Goal: Transaction & Acquisition: Obtain resource

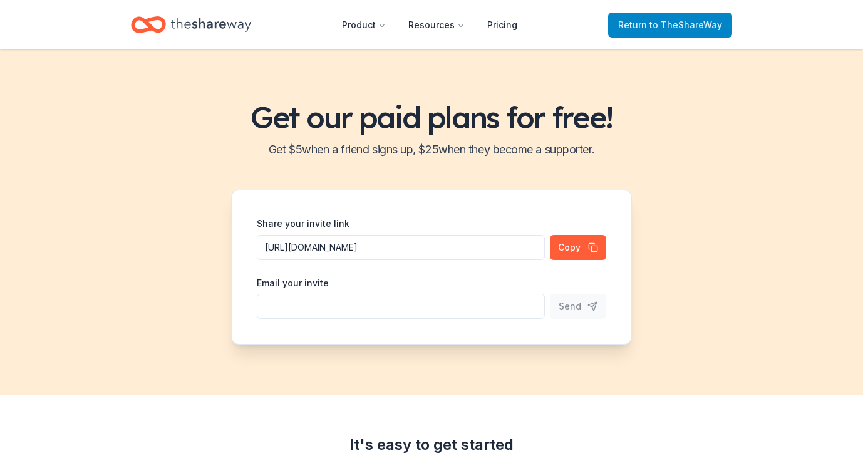
click at [653, 23] on span "to TheShareWay" at bounding box center [686, 24] width 73 height 11
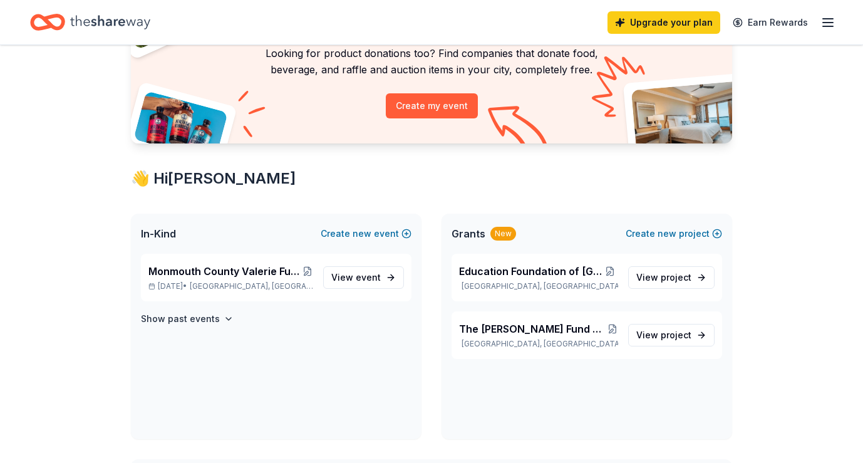
scroll to position [112, 0]
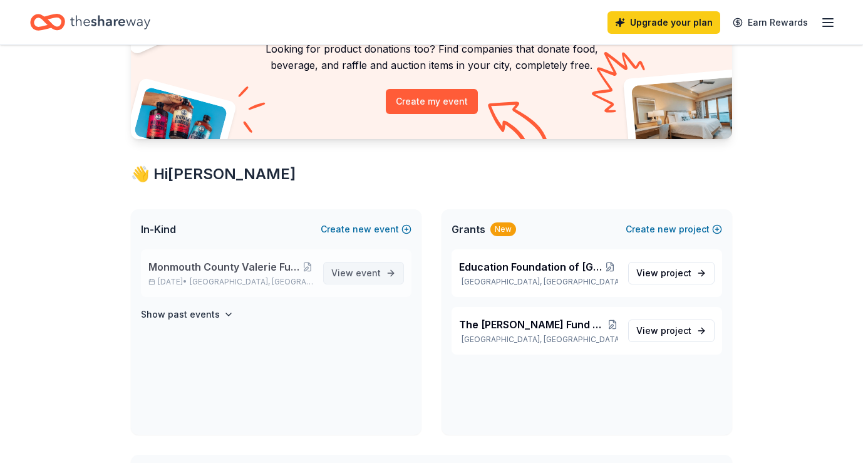
click at [355, 273] on span "View event" at bounding box center [355, 273] width 49 height 15
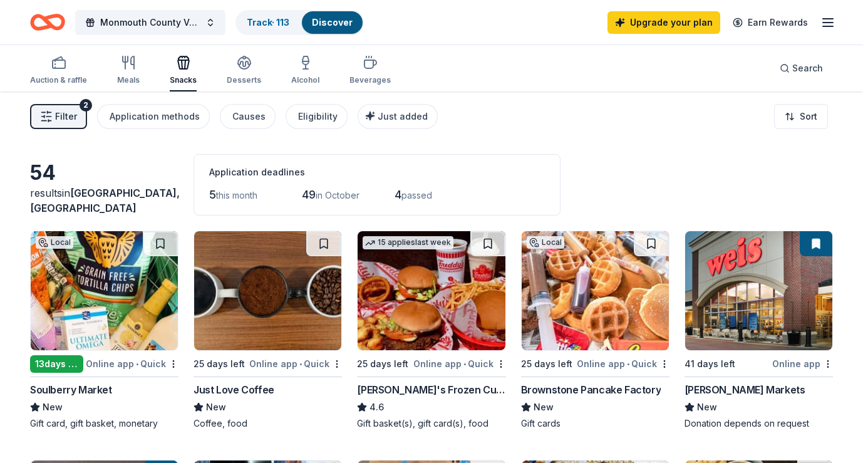
click at [58, 111] on span "Filter" at bounding box center [66, 116] width 22 height 15
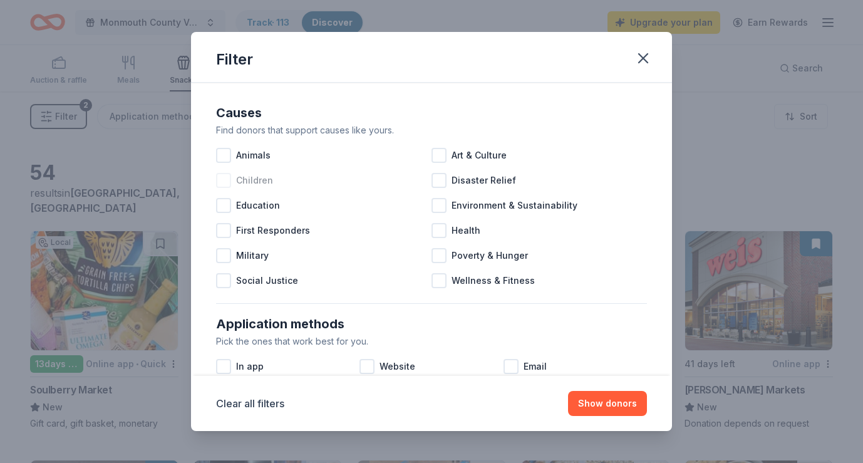
click at [224, 182] on div at bounding box center [223, 180] width 15 height 15
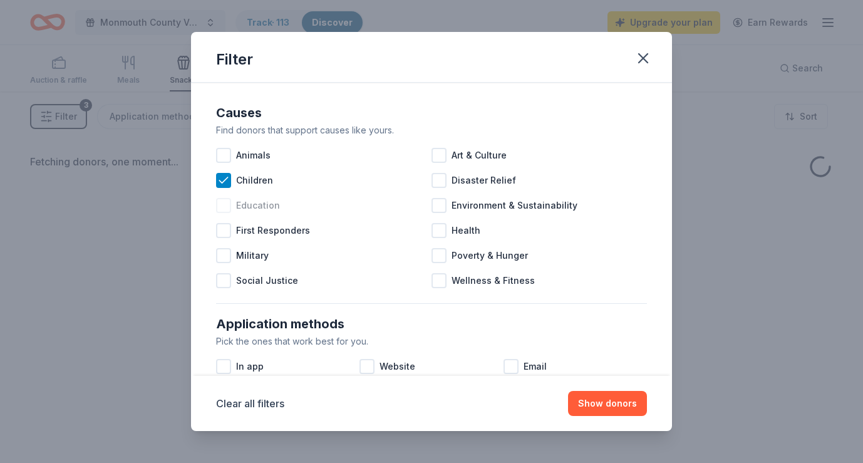
click at [224, 204] on div at bounding box center [223, 205] width 15 height 15
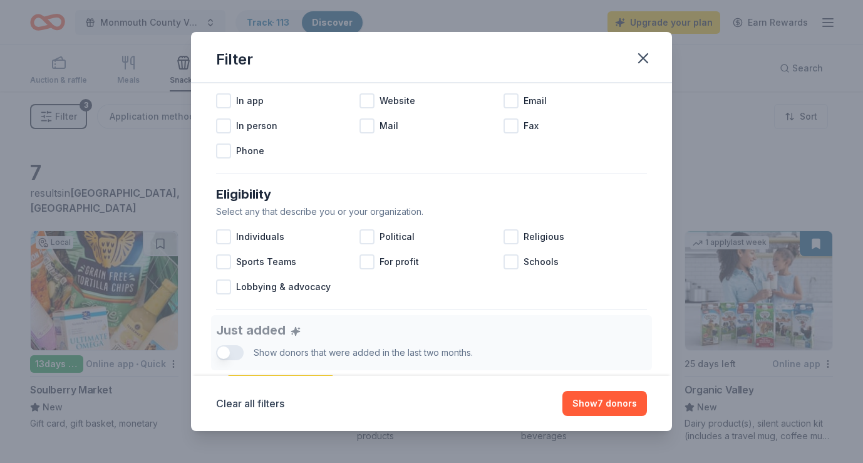
scroll to position [269, 0]
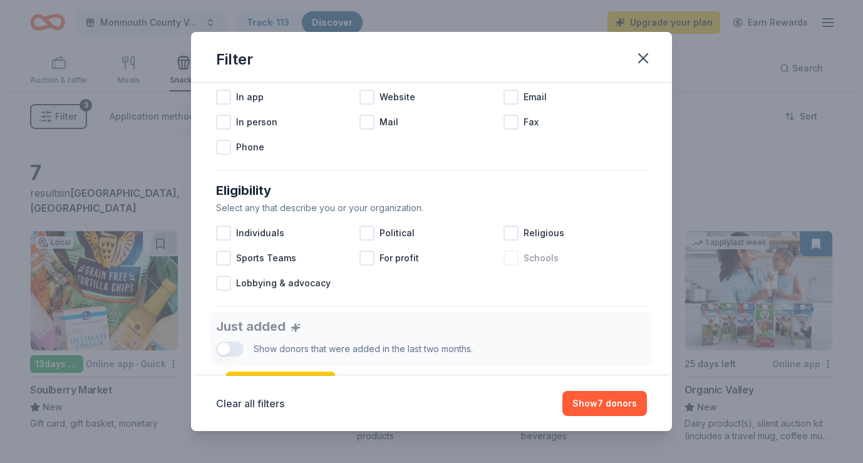
click at [509, 259] on div at bounding box center [511, 258] width 15 height 15
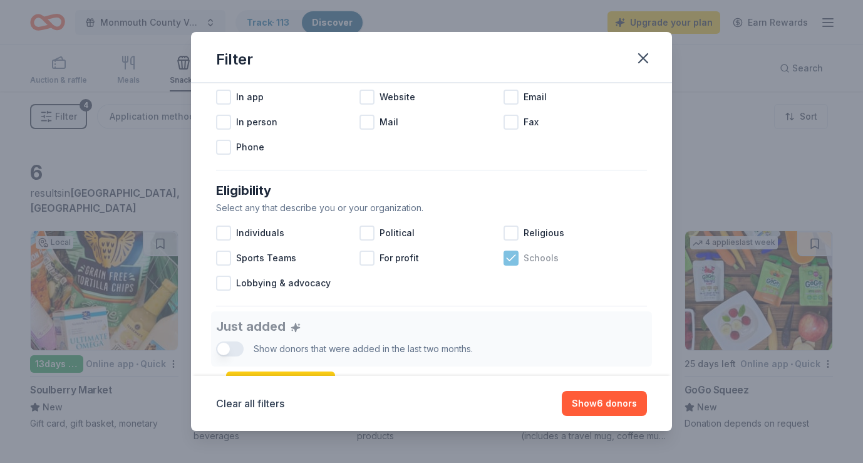
click at [512, 258] on icon at bounding box center [511, 258] width 8 height 6
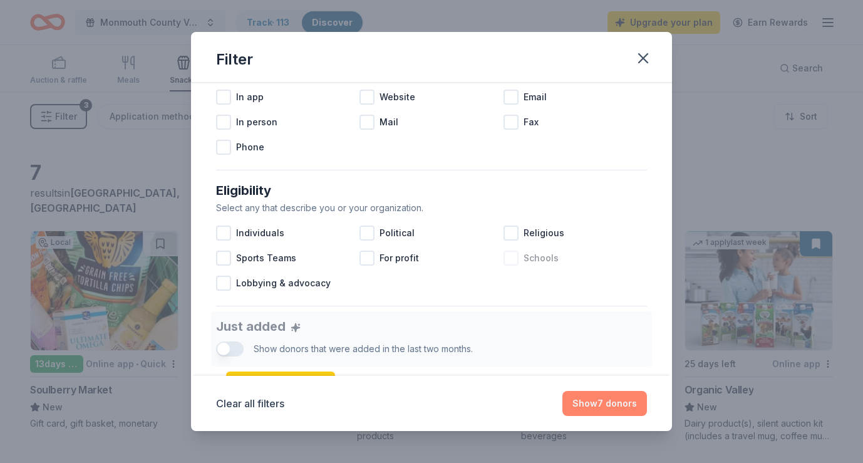
click at [596, 404] on button "Show 7 donors" at bounding box center [605, 403] width 85 height 25
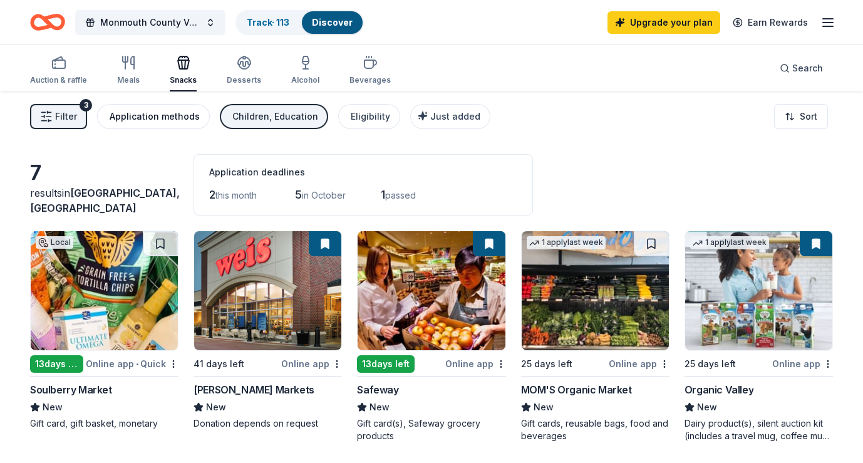
click at [139, 113] on div "Application methods" at bounding box center [155, 116] width 90 height 15
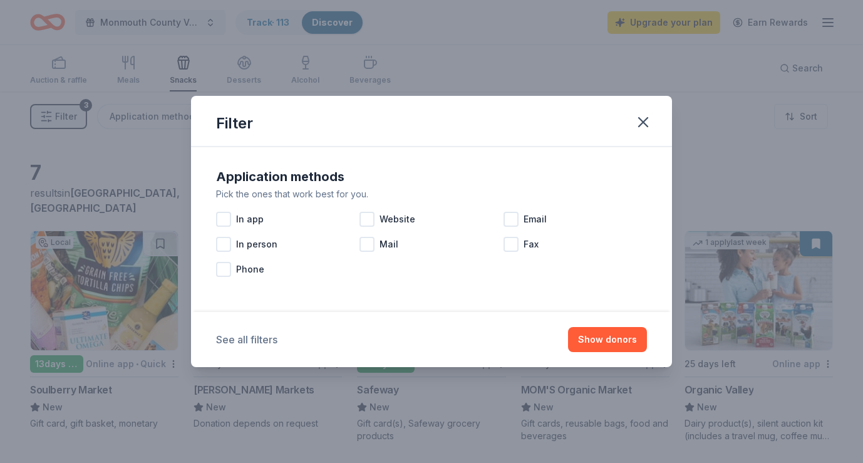
click at [249, 337] on button "See all filters" at bounding box center [246, 339] width 61 height 15
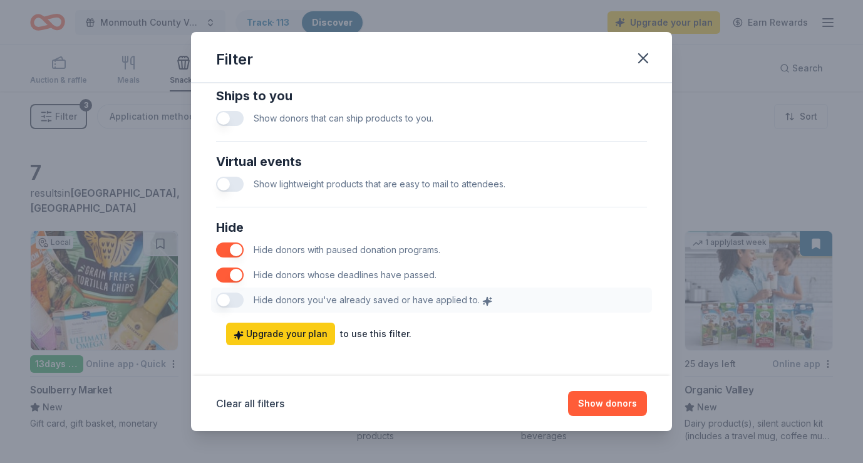
scroll to position [618, 0]
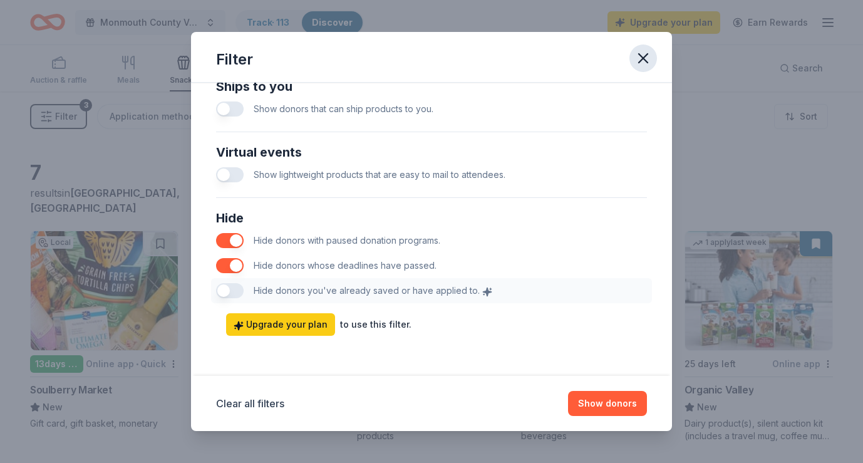
drag, startPoint x: 655, startPoint y: 46, endPoint x: 649, endPoint y: 50, distance: 6.8
click at [655, 46] on div "Filter" at bounding box center [431, 57] width 481 height 51
click at [645, 53] on icon "button" at bounding box center [644, 58] width 18 height 18
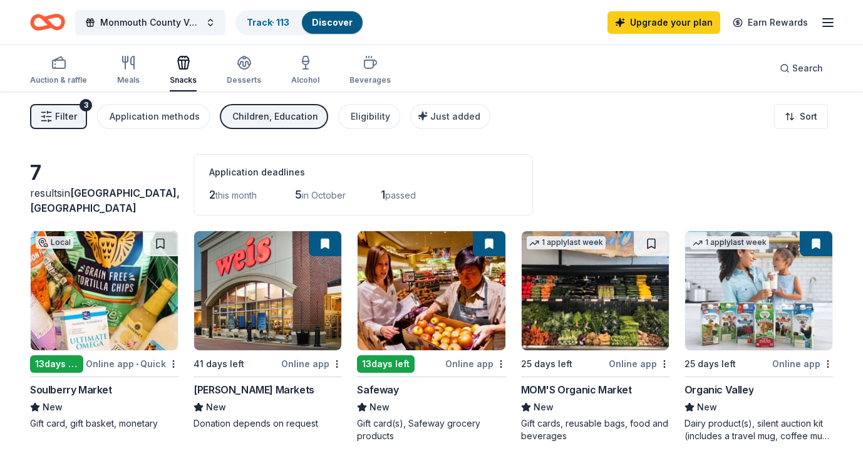
click at [48, 16] on icon "Home" at bounding box center [53, 22] width 19 height 13
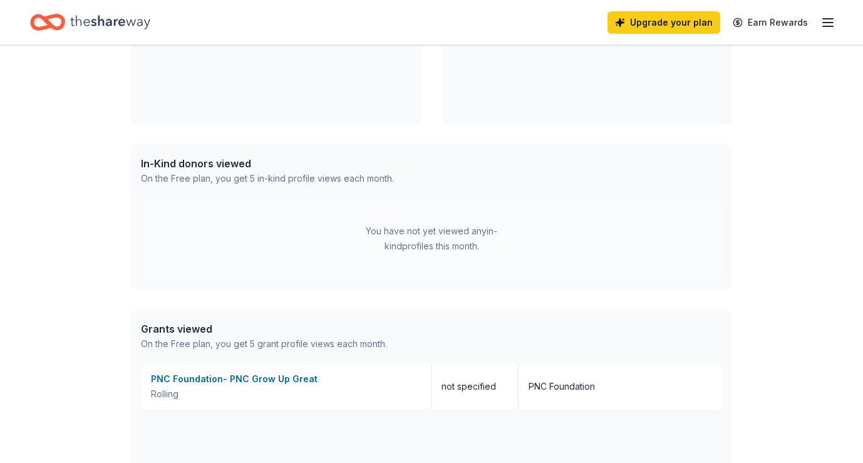
scroll to position [85, 0]
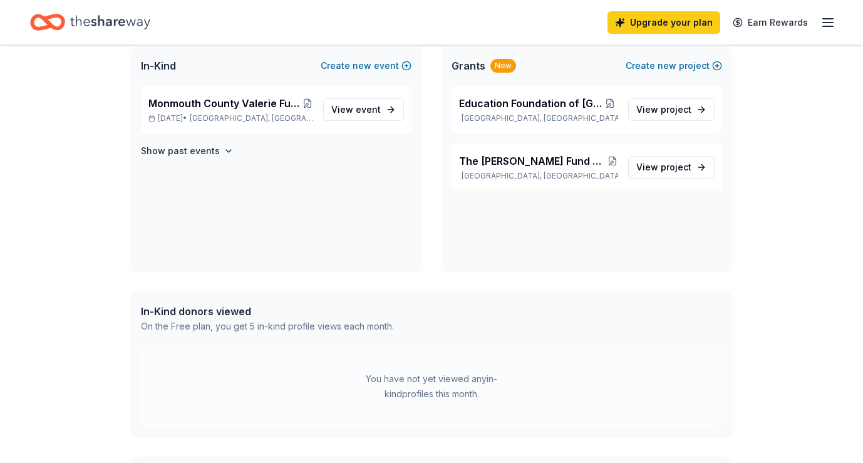
click at [221, 330] on div "On the Free plan, you get 5 in-kind profile views each month." at bounding box center [267, 326] width 253 height 15
click at [347, 62] on button "Create new event" at bounding box center [366, 65] width 91 height 15
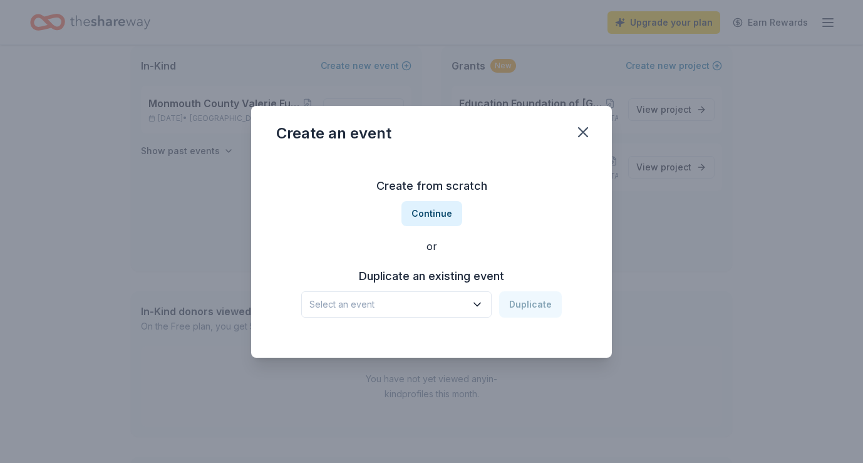
click at [424, 277] on h3 "Duplicate an existing event" at bounding box center [431, 276] width 261 height 20
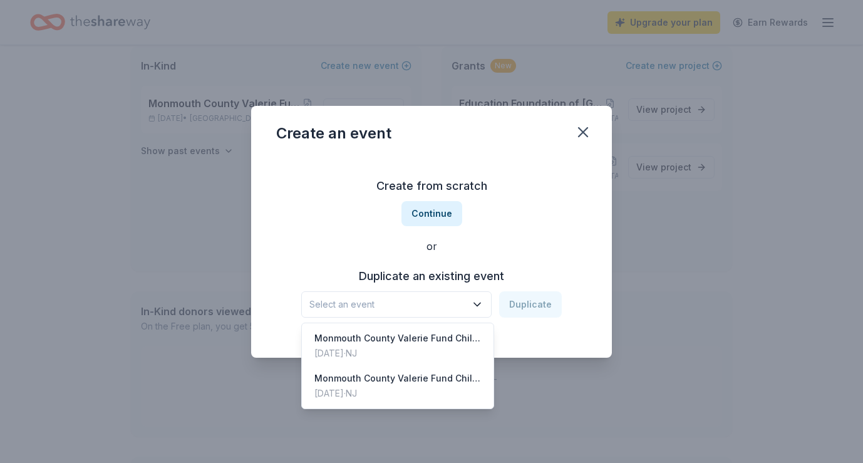
click at [479, 303] on icon "button" at bounding box center [477, 304] width 13 height 13
click at [532, 221] on div "Create from scratch Continue or Duplicate an existing event Select an event Dup…" at bounding box center [431, 247] width 311 height 182
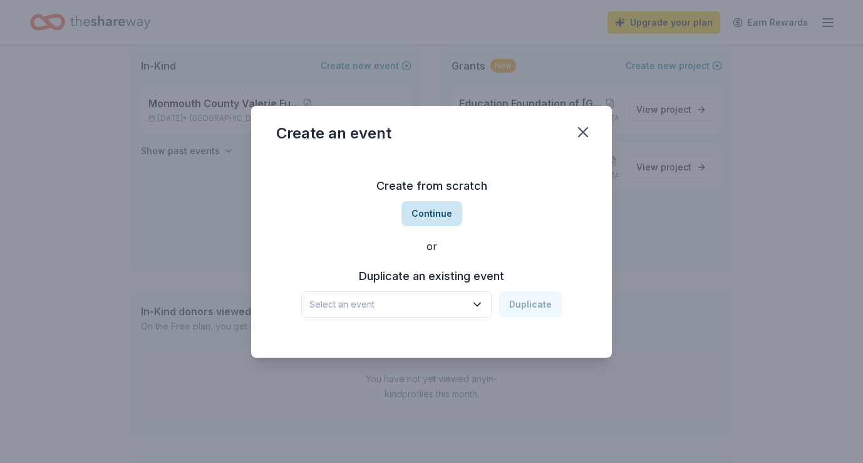
click at [427, 212] on button "Continue" at bounding box center [432, 213] width 61 height 25
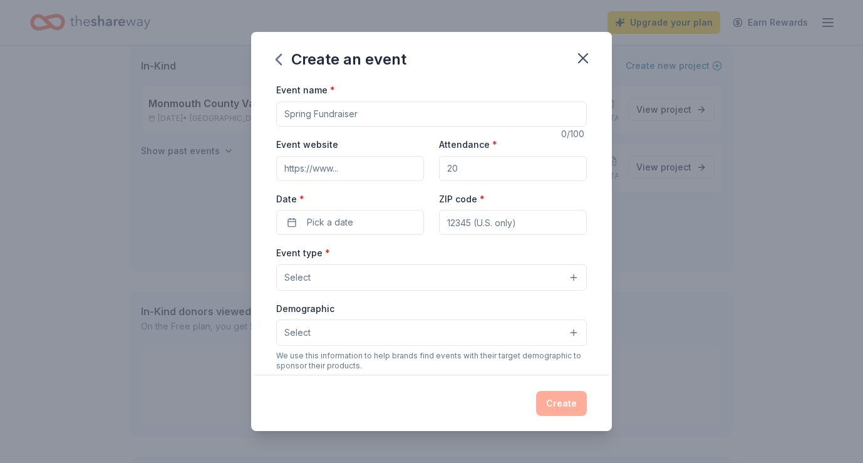
click at [337, 114] on input "Event name *" at bounding box center [431, 113] width 311 height 25
type input "Education Foundation"
click at [581, 59] on icon "button" at bounding box center [584, 58] width 18 height 18
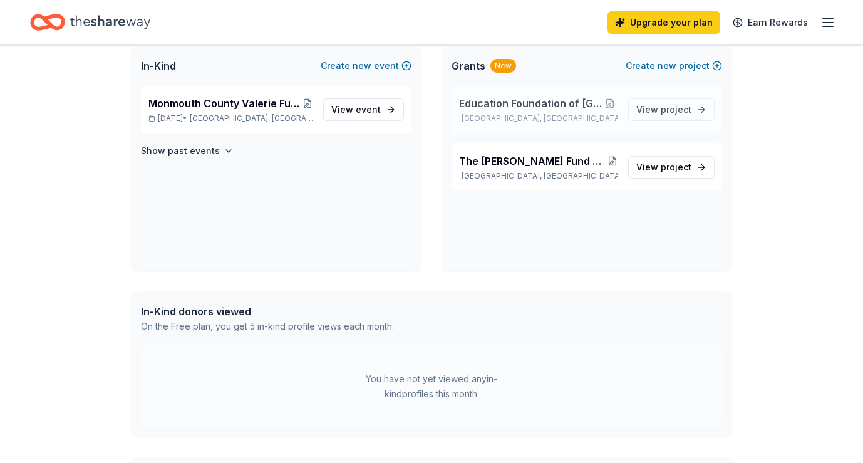
click at [523, 100] on span "Education Foundation of Fair Haven" at bounding box center [530, 103] width 143 height 15
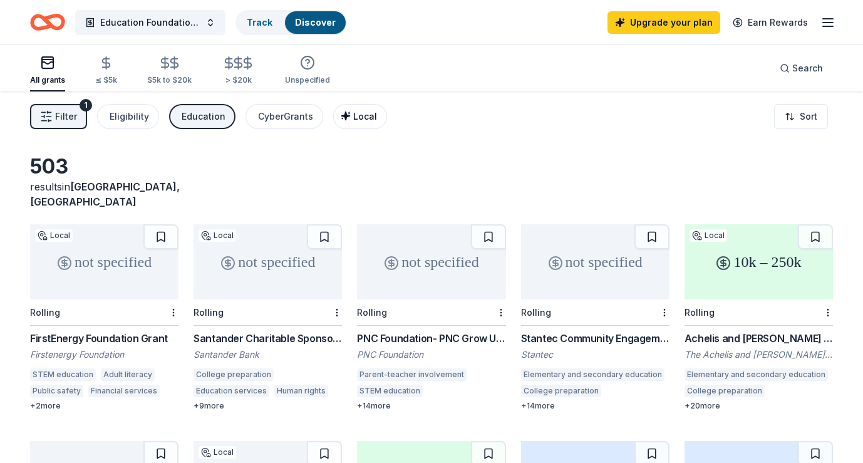
click at [346, 121] on div "Local" at bounding box center [361, 116] width 31 height 15
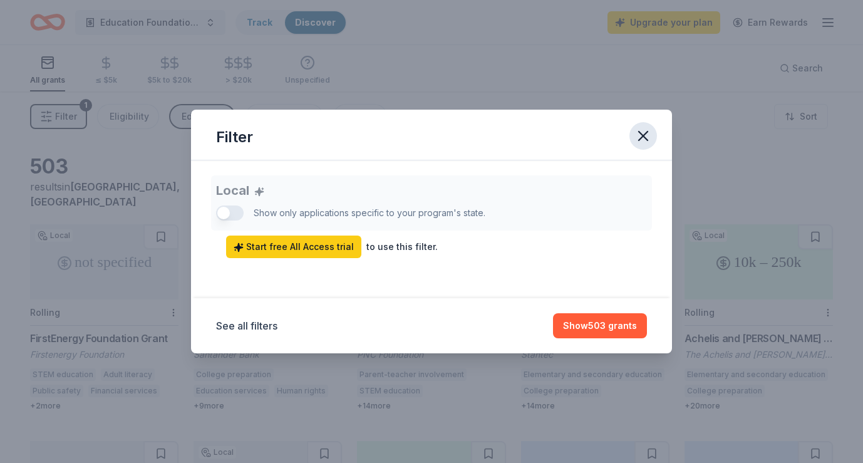
click at [645, 130] on icon "button" at bounding box center [644, 136] width 18 height 18
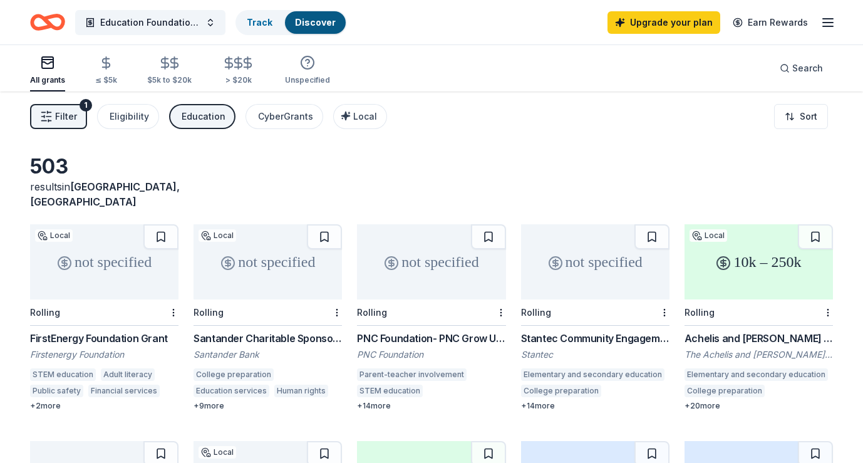
click at [825, 21] on icon "button" at bounding box center [828, 22] width 15 height 15
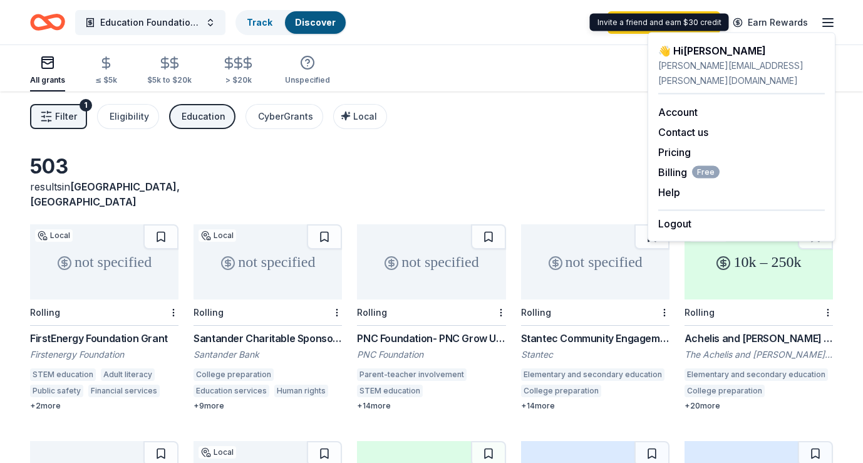
click at [586, 68] on div "All grants ≤ $5k $5k to $20k > $20k Unspecified Search" at bounding box center [431, 68] width 803 height 46
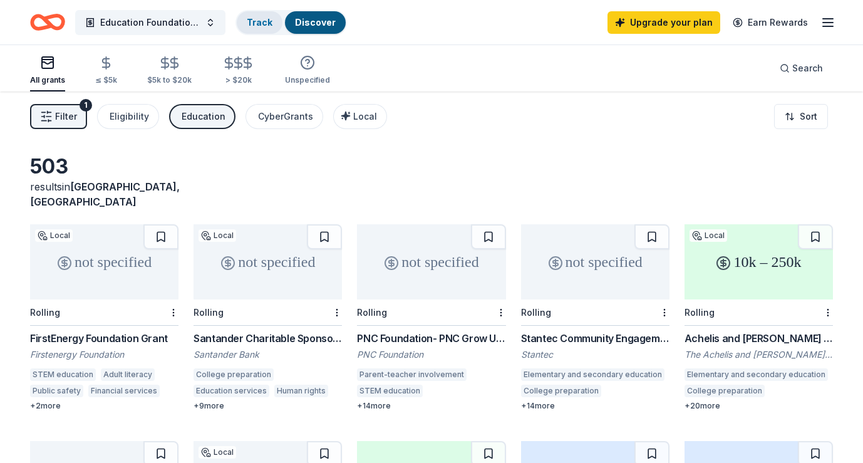
click at [262, 18] on link "Track" at bounding box center [260, 22] width 26 height 11
click at [265, 22] on link "Track" at bounding box center [260, 22] width 26 height 11
click at [314, 22] on link "Discover" at bounding box center [315, 22] width 41 height 11
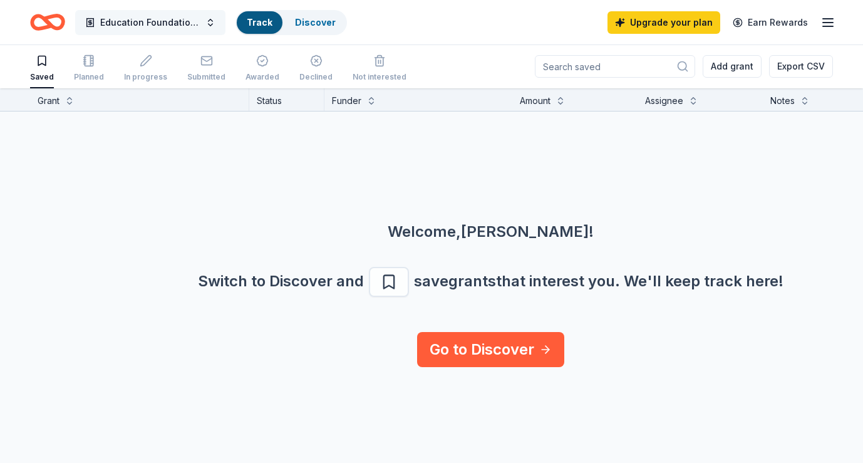
click at [215, 21] on button "Education Foundation of Fair Haven" at bounding box center [150, 22] width 150 height 25
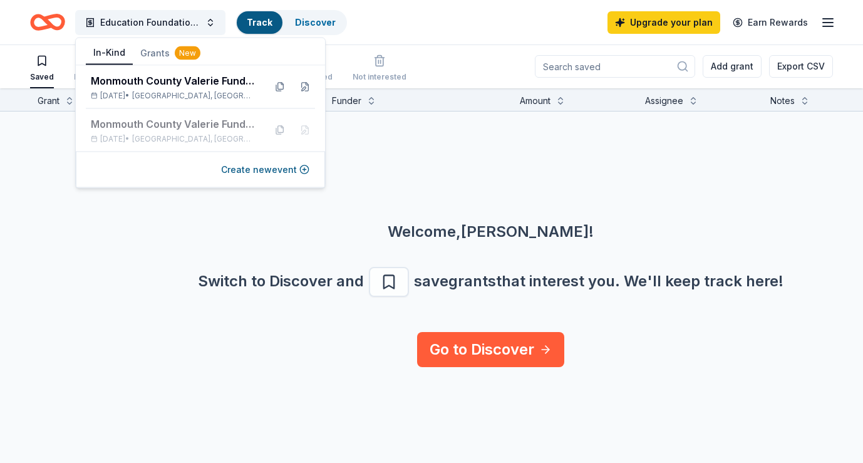
click at [122, 51] on button "In-Kind" at bounding box center [109, 53] width 47 height 24
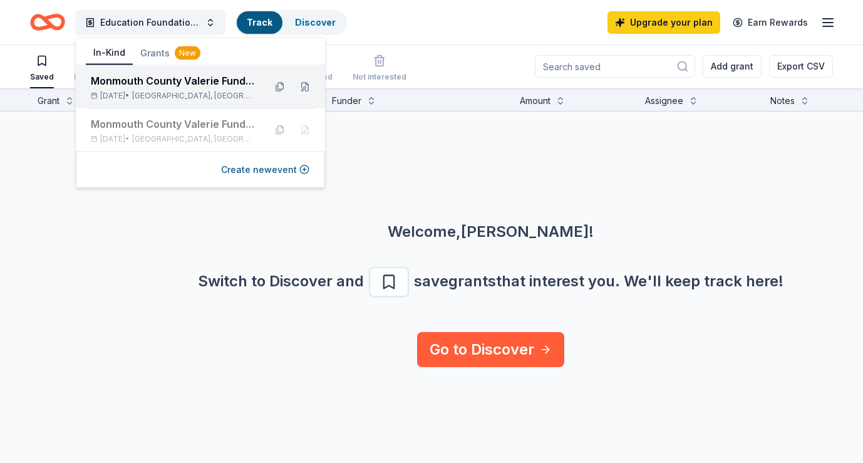
click at [118, 83] on div "Monmouth County Valerie Fund Children's Center Auction Dinner" at bounding box center [173, 80] width 164 height 15
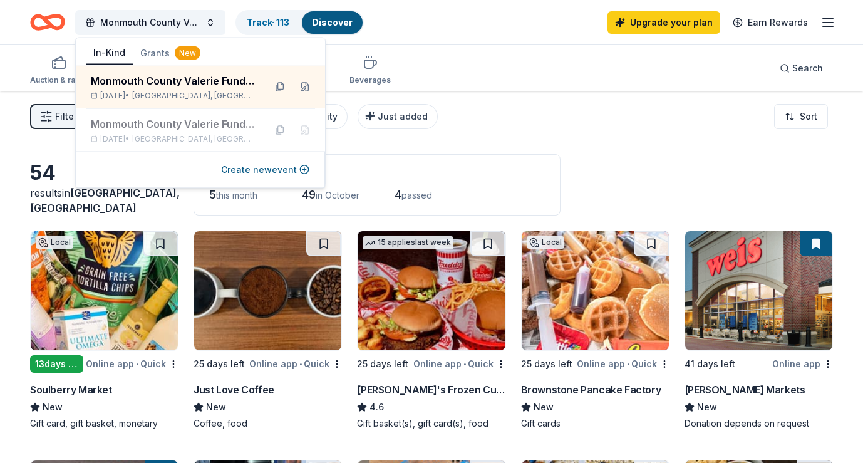
click at [34, 136] on div "Filter 2 Application methods Causes Eligibility Just added Sort" at bounding box center [431, 116] width 863 height 50
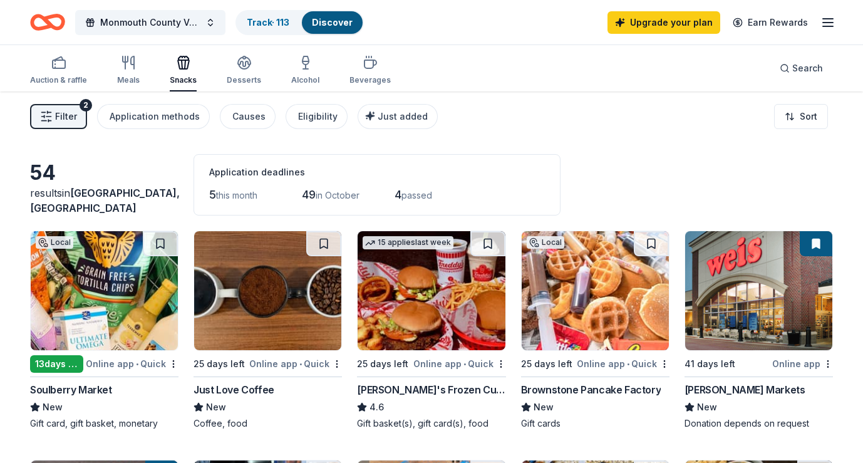
click at [60, 108] on button "Filter 2" at bounding box center [58, 116] width 57 height 25
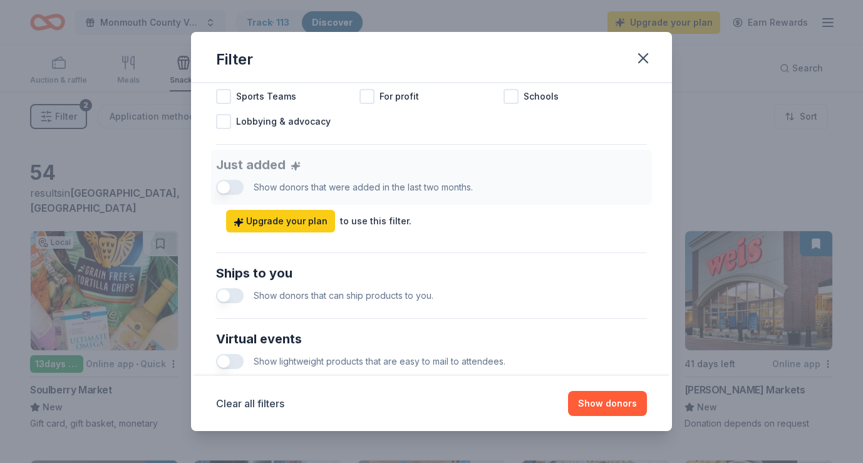
scroll to position [618, 0]
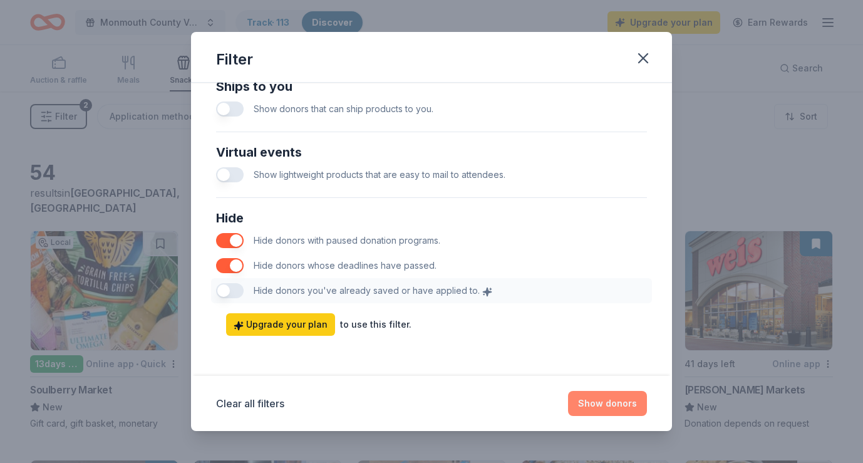
click at [601, 405] on button "Show donors" at bounding box center [607, 403] width 79 height 25
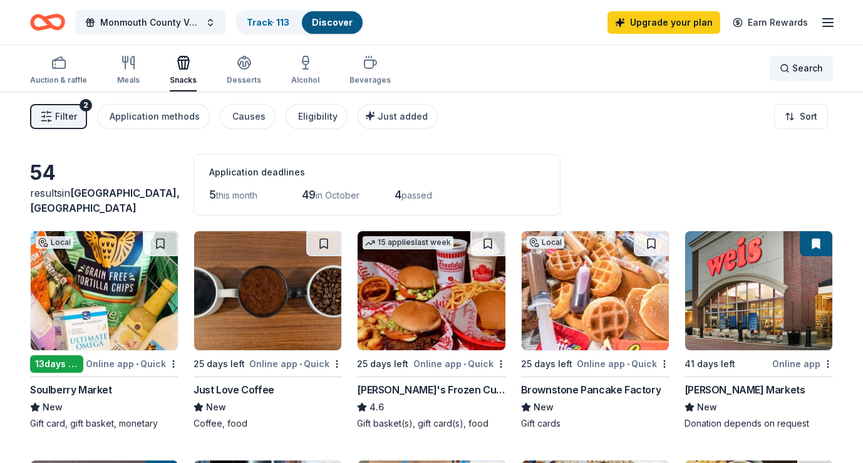
click at [806, 68] on span "Search" at bounding box center [808, 68] width 31 height 15
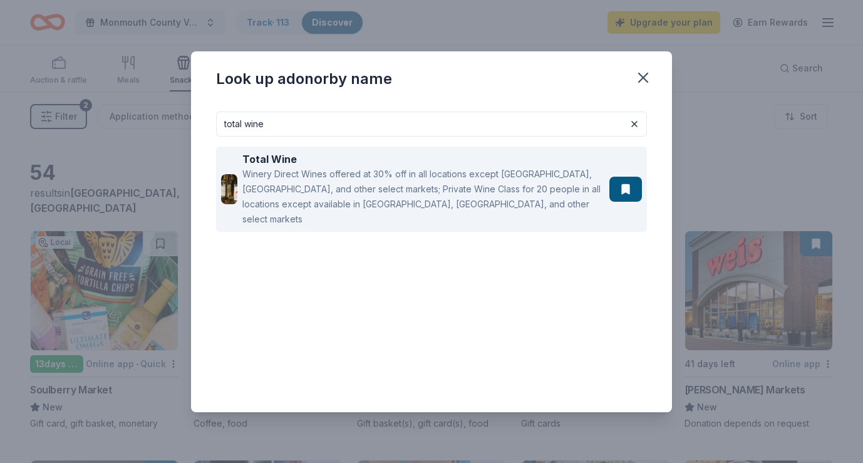
type input "total wine"
click at [279, 155] on strong "Total Wine" at bounding box center [269, 159] width 55 height 13
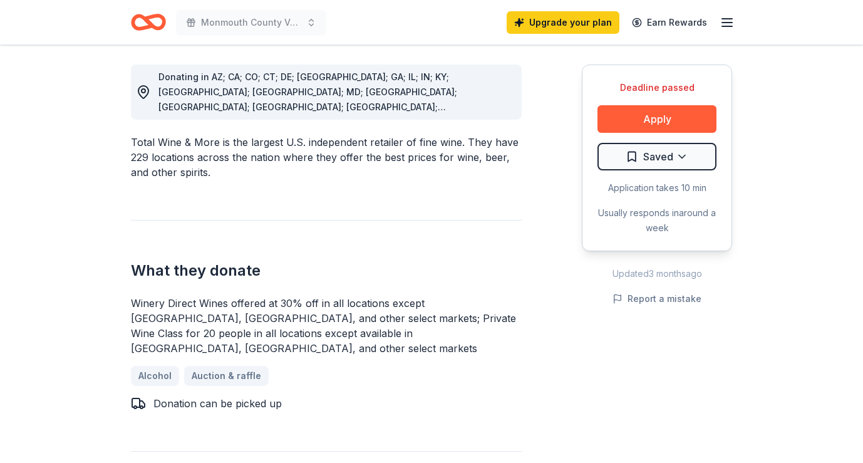
scroll to position [347, 0]
click at [647, 113] on button "Apply" at bounding box center [657, 119] width 119 height 28
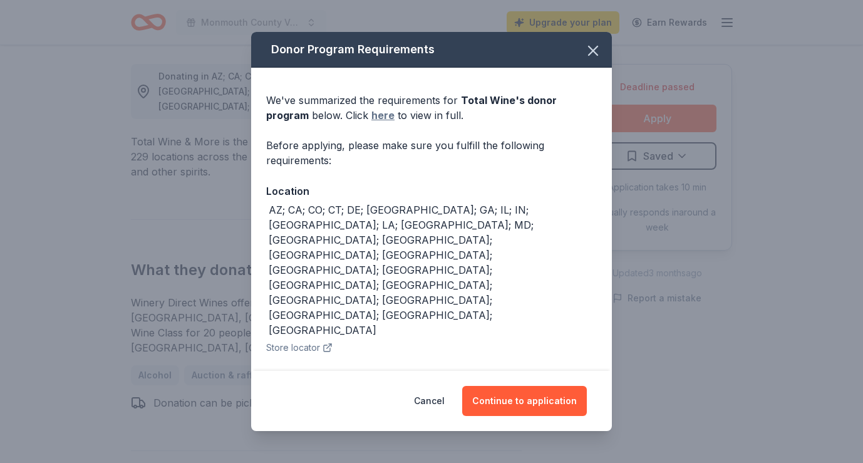
click at [372, 118] on link "here" at bounding box center [383, 115] width 23 height 15
click at [588, 56] on icon "button" at bounding box center [594, 51] width 18 height 18
